Goal: Task Accomplishment & Management: Complete application form

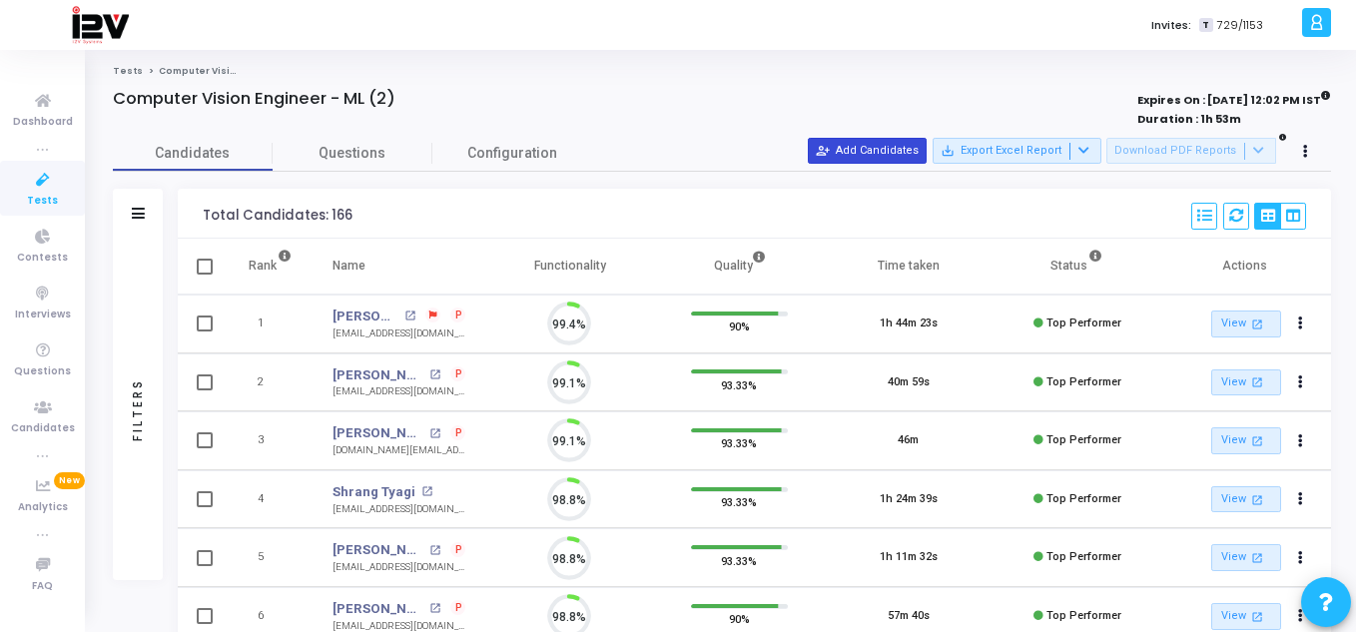
click at [863, 161] on button "person_add_alt Add Candidates" at bounding box center [867, 151] width 119 height 26
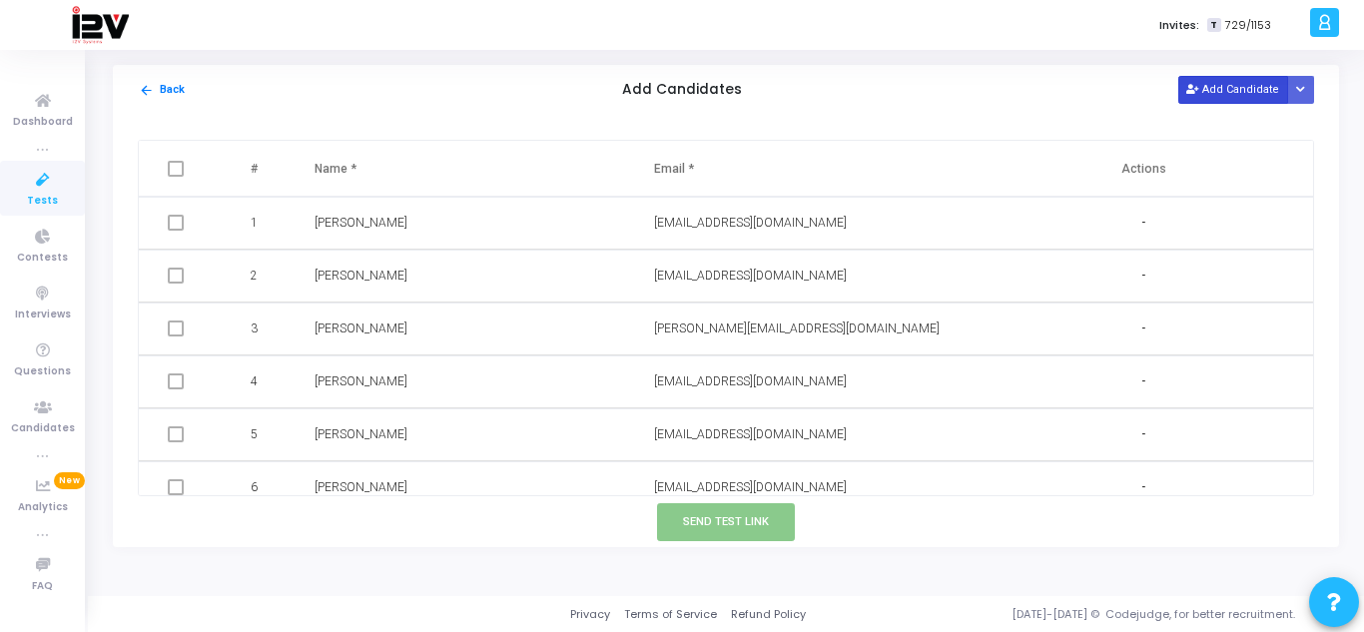
click at [1215, 82] on button "Add Candidate" at bounding box center [1233, 89] width 110 height 27
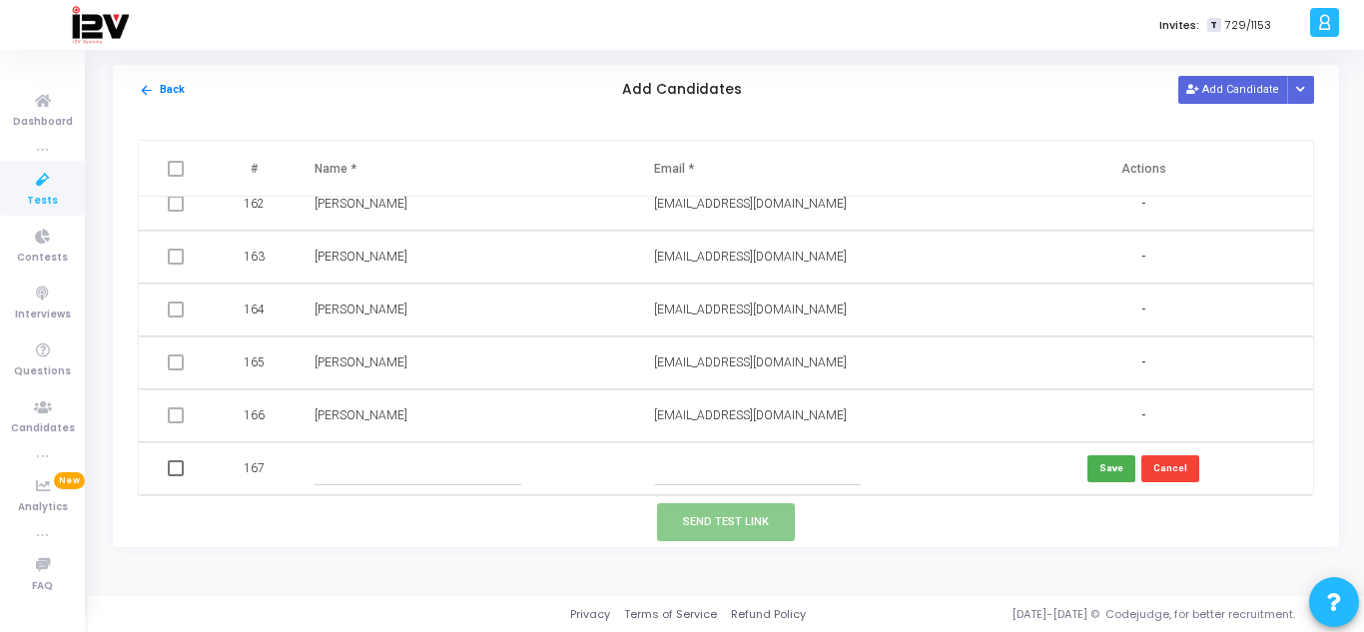
click at [804, 478] on input "text" at bounding box center [757, 468] width 207 height 33
paste input "[EMAIL_ADDRESS][DOMAIN_NAME]"
type input "[EMAIL_ADDRESS][DOMAIN_NAME]"
click at [329, 476] on input "text" at bounding box center [417, 468] width 207 height 33
type input "[PERSON_NAME]"
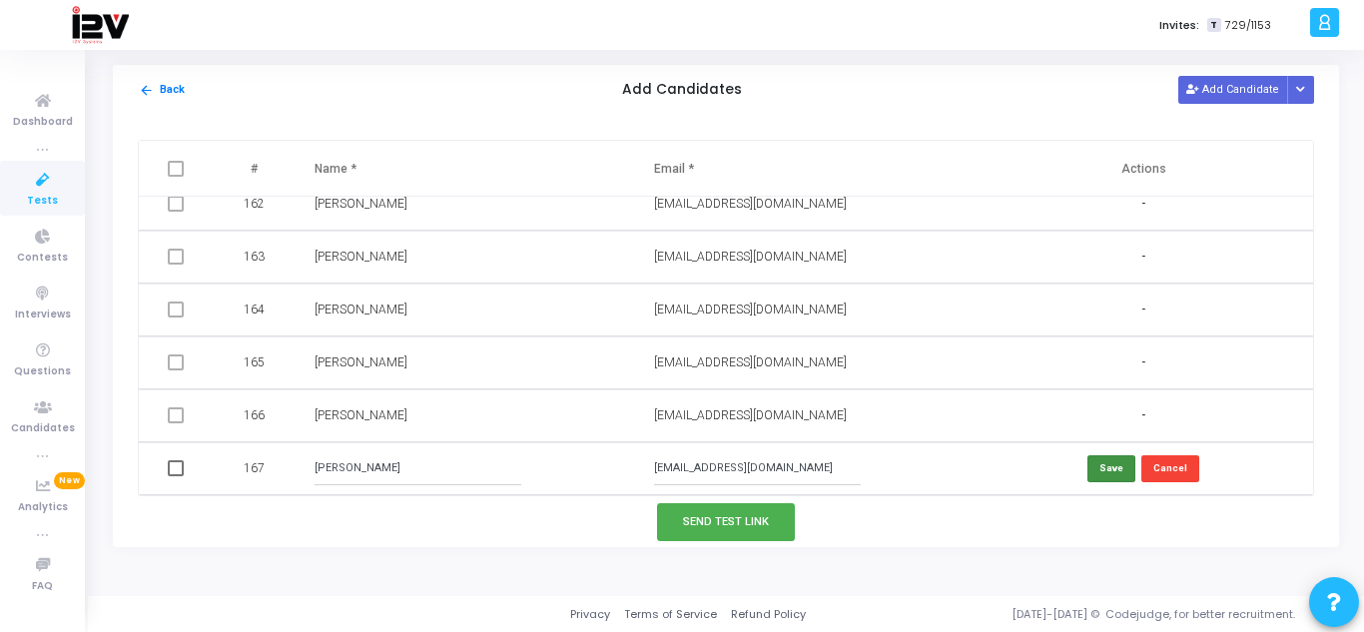
click at [1104, 478] on button "Save" at bounding box center [1111, 468] width 48 height 27
click at [737, 520] on button "Send Test Link" at bounding box center [726, 521] width 138 height 37
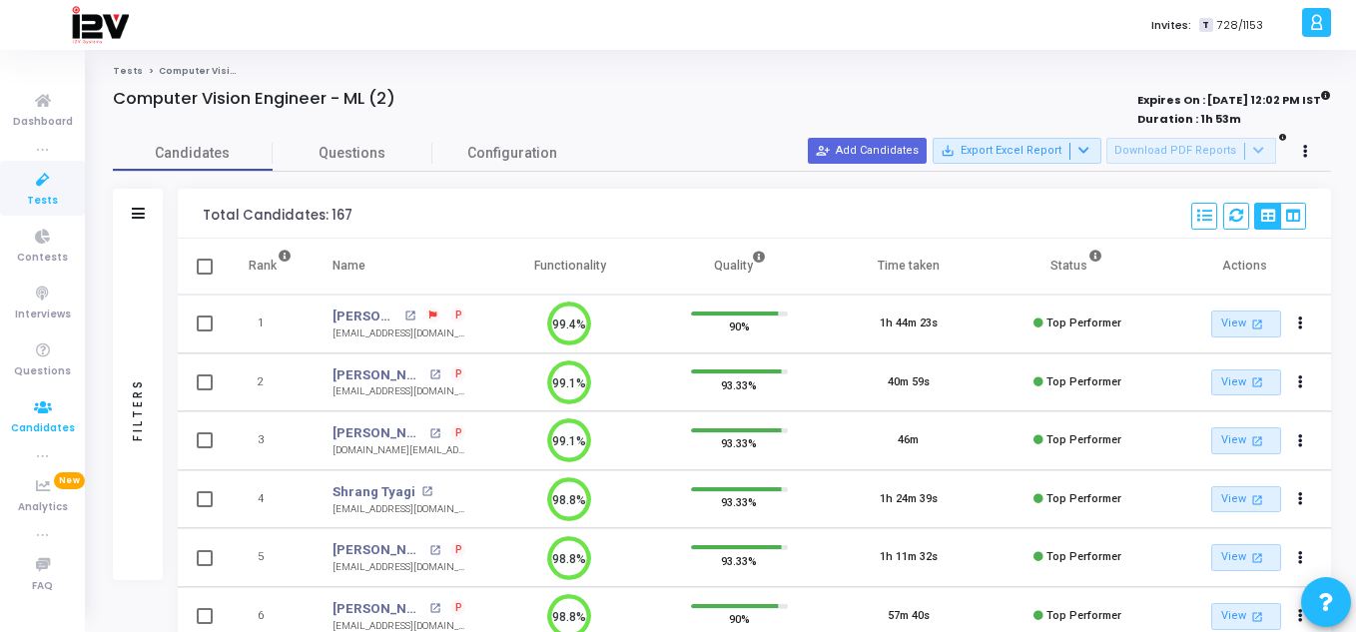
click at [49, 418] on icon at bounding box center [43, 407] width 42 height 25
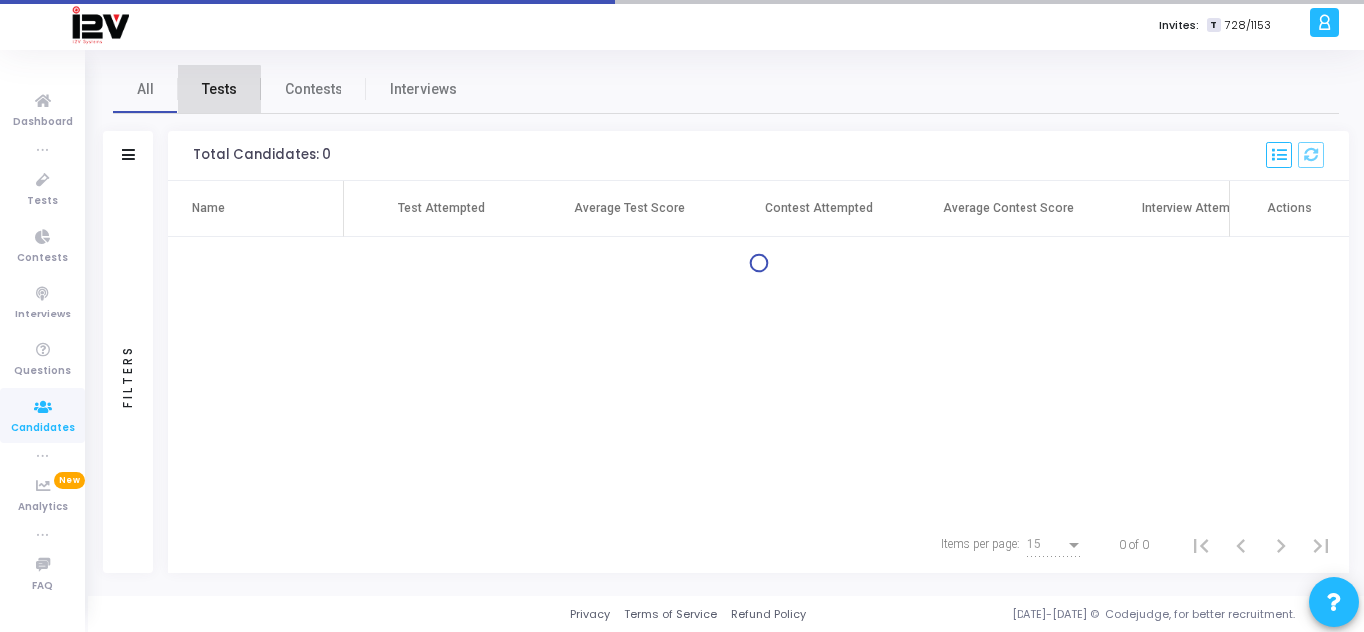
click at [217, 92] on span "Tests" at bounding box center [219, 89] width 35 height 21
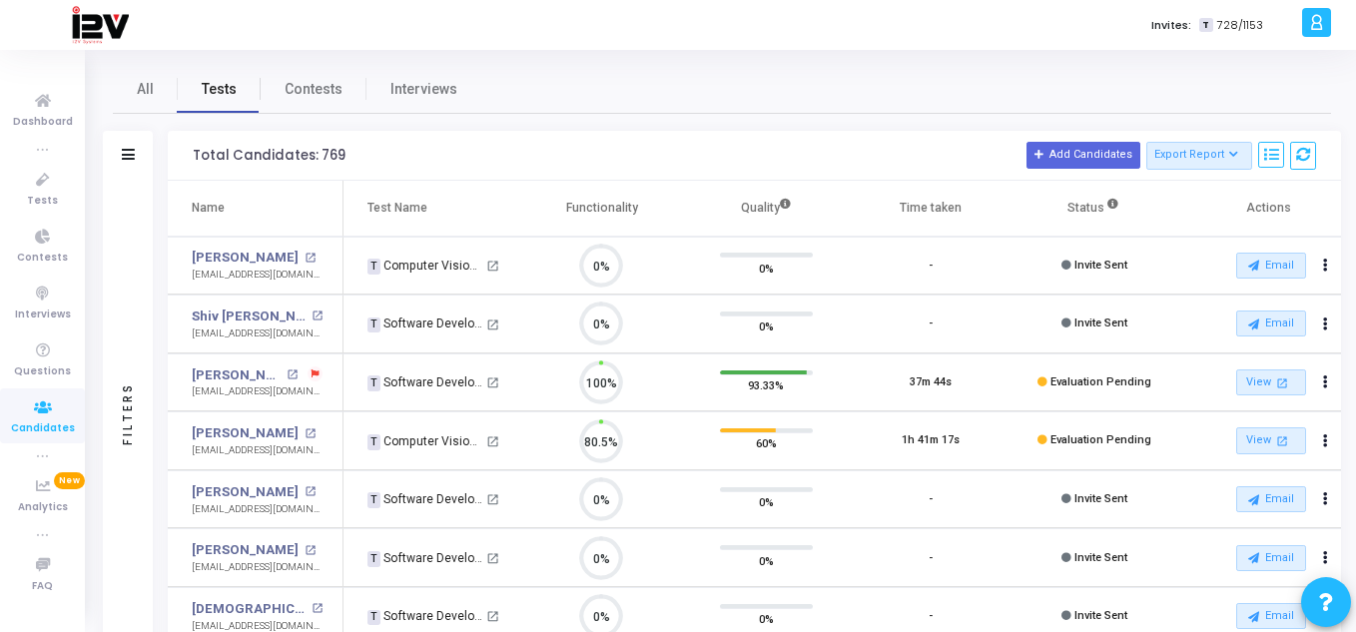
scroll to position [42, 51]
click at [47, 190] on icon at bounding box center [43, 180] width 42 height 25
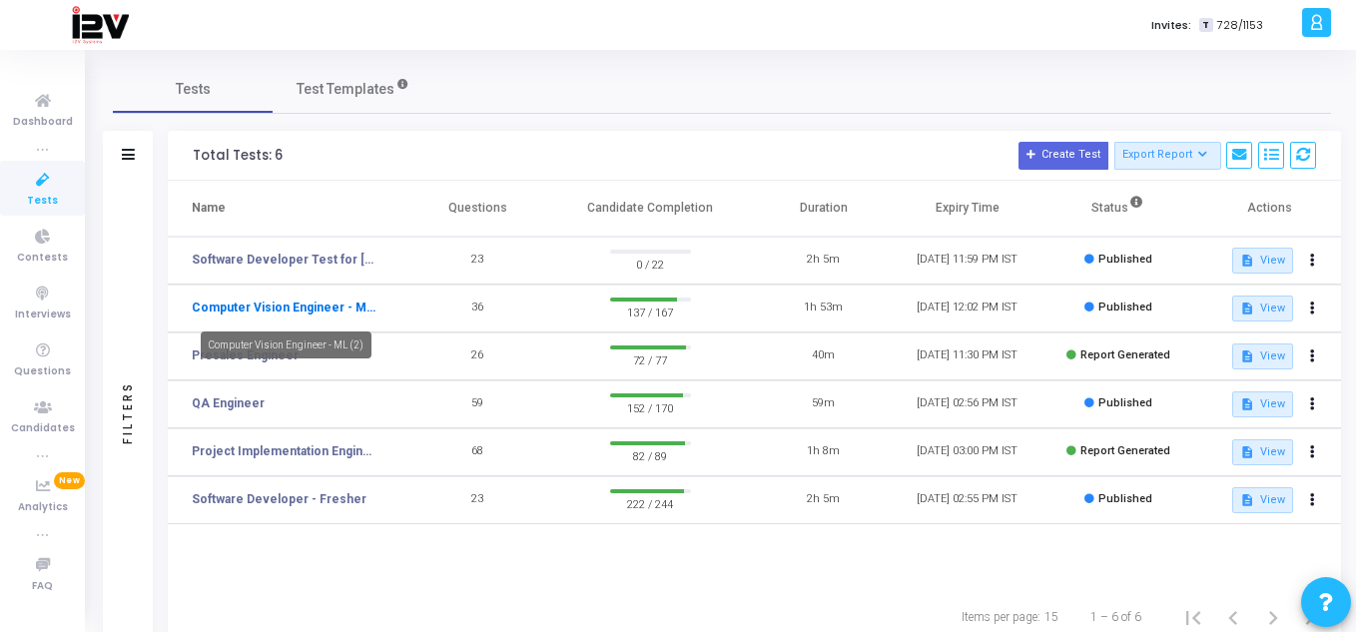
click at [294, 308] on link "Computer Vision Engineer - ML (2)" at bounding box center [284, 308] width 184 height 18
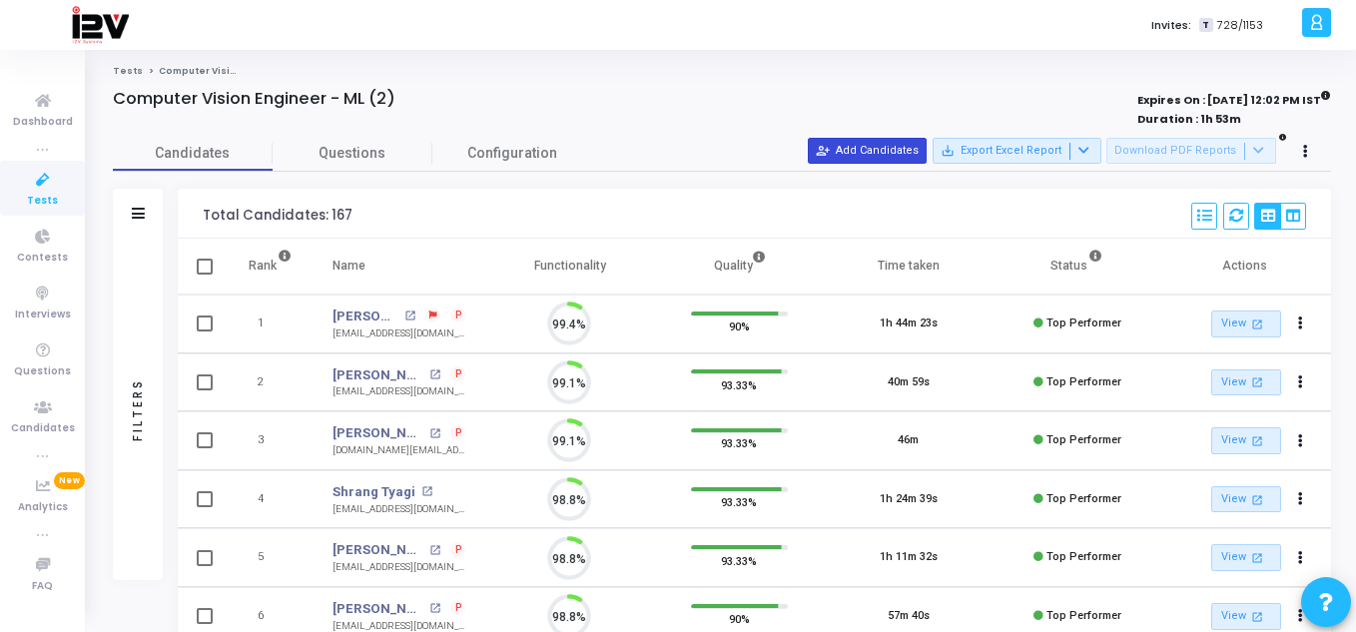
scroll to position [42, 51]
click at [902, 152] on button "person_add_alt Add Candidates" at bounding box center [867, 151] width 119 height 26
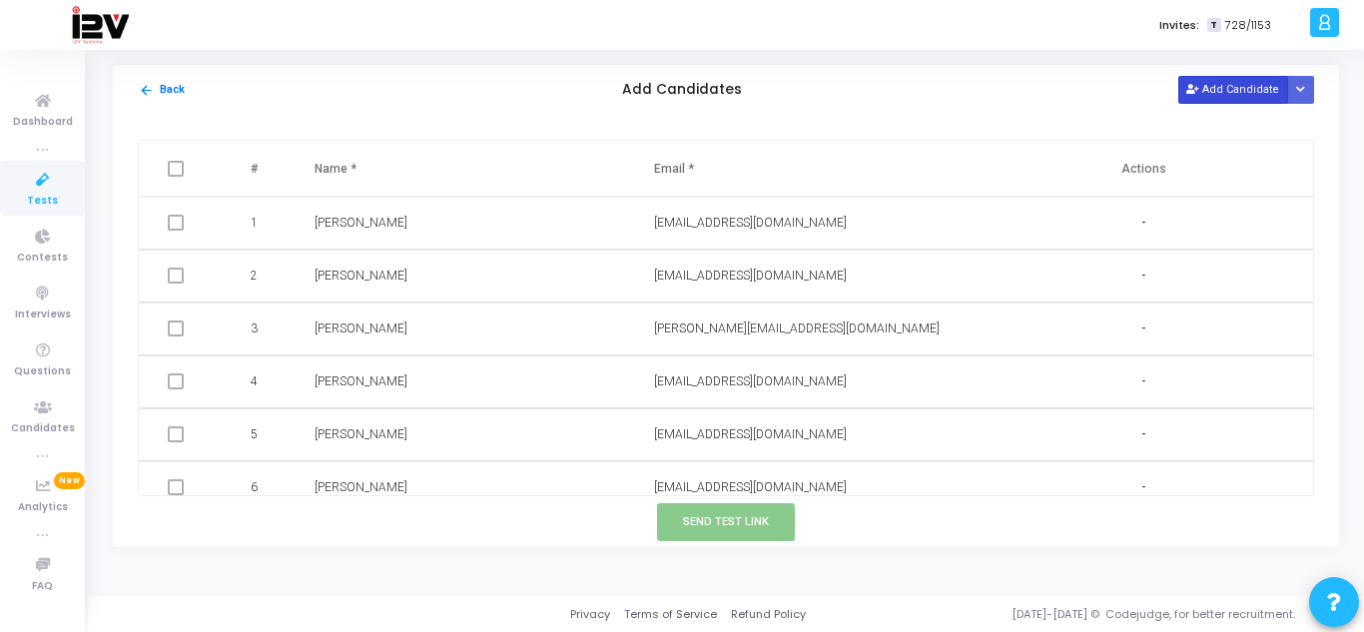
click at [1232, 87] on button "Add Candidate" at bounding box center [1233, 89] width 110 height 27
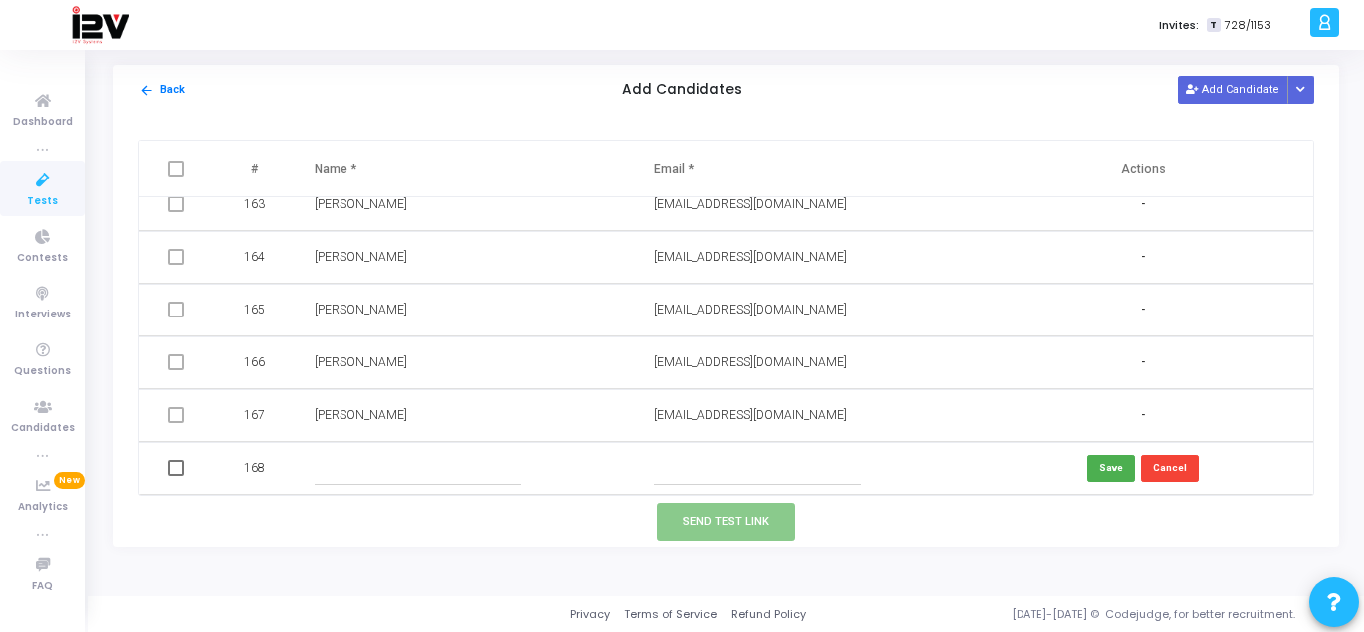
click at [749, 466] on input "text" at bounding box center [757, 468] width 207 height 33
paste input "Email:[EMAIL_ADDRESS][DOMAIN_NAME]"
click at [681, 470] on input "Email:[EMAIL_ADDRESS][DOMAIN_NAME]" at bounding box center [757, 468] width 207 height 33
type input "[EMAIL_ADDRESS][DOMAIN_NAME]"
click at [441, 462] on input "text" at bounding box center [417, 468] width 207 height 33
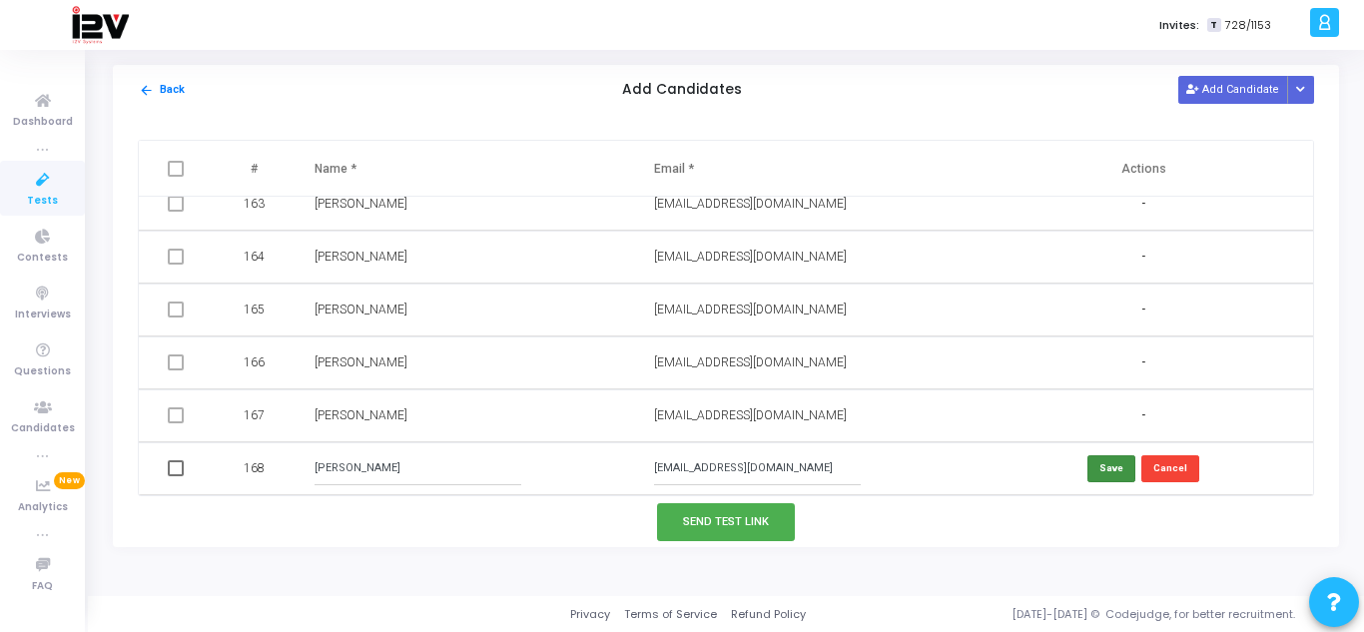
type input "[PERSON_NAME]"
click at [1099, 461] on button "Save" at bounding box center [1111, 468] width 48 height 27
click at [751, 530] on button "Send Test Link" at bounding box center [726, 521] width 138 height 37
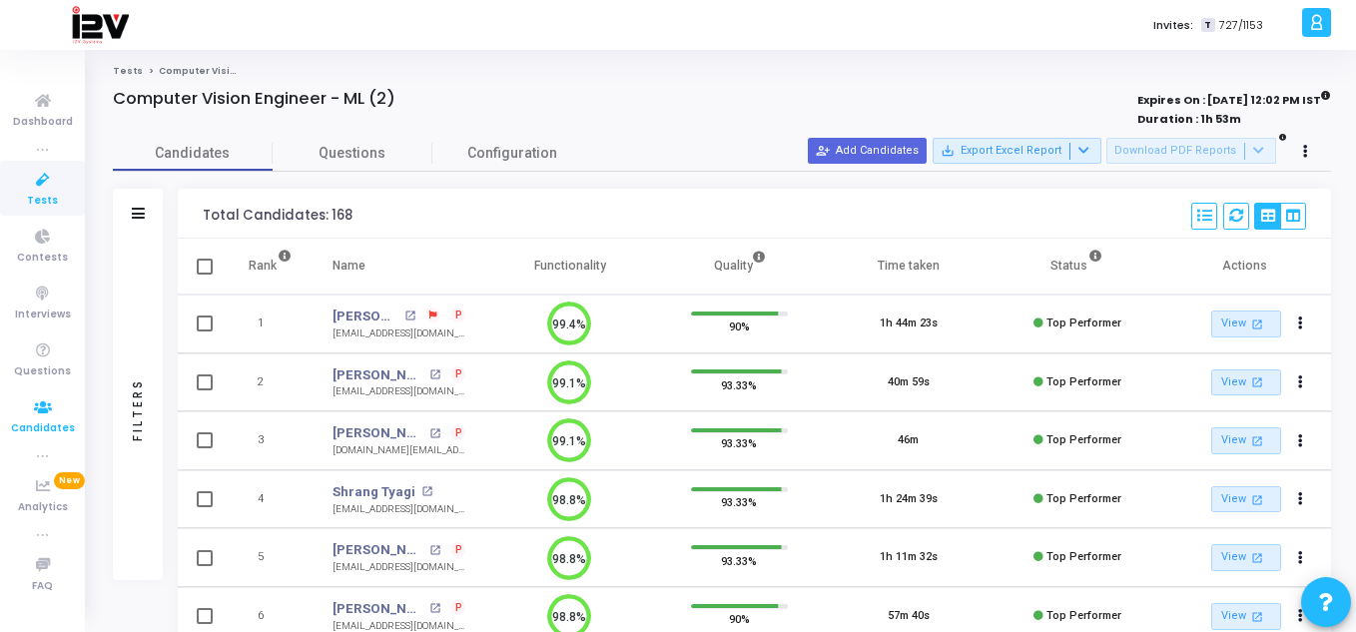
click at [68, 401] on link "Candidates" at bounding box center [42, 415] width 85 height 55
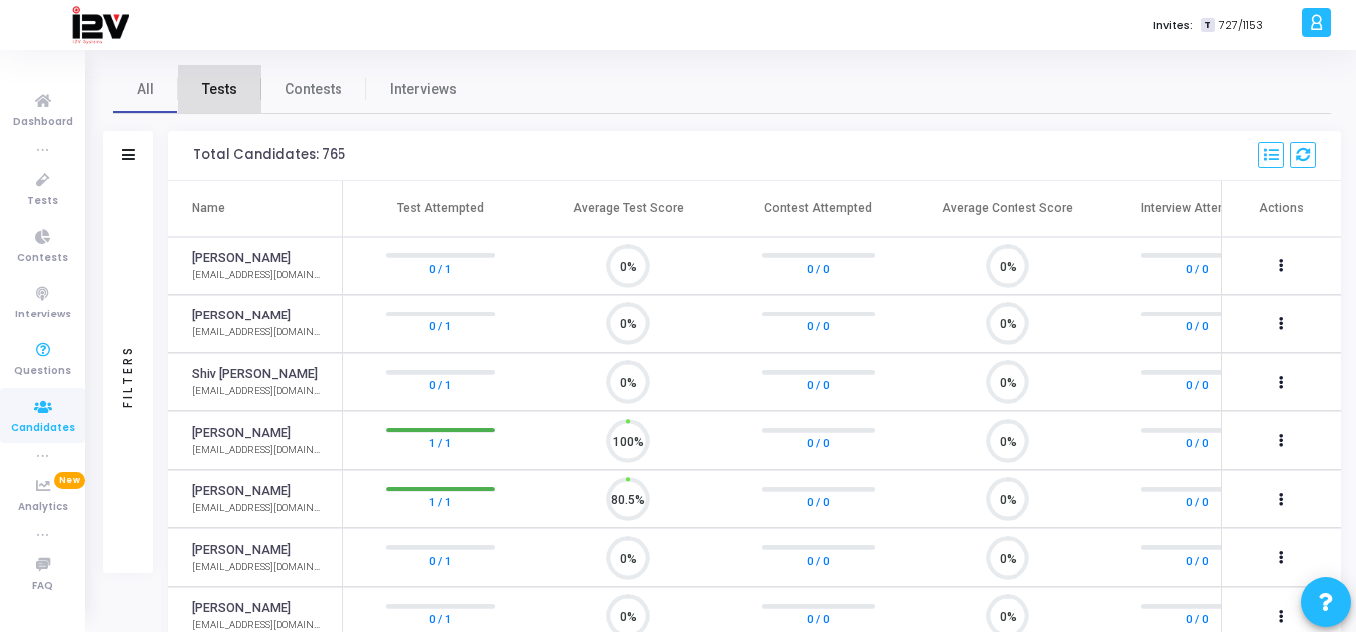
click at [229, 95] on span "Tests" at bounding box center [219, 89] width 35 height 21
